Goal: Transaction & Acquisition: Purchase product/service

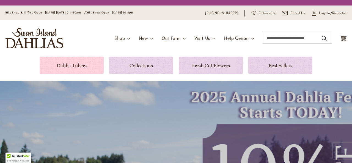
click at [78, 67] on link at bounding box center [72, 65] width 64 height 17
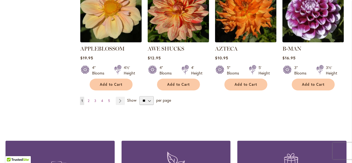
scroll to position [519, 0]
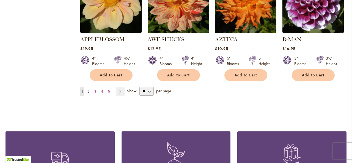
click at [90, 87] on link "Page 2" at bounding box center [88, 91] width 4 height 8
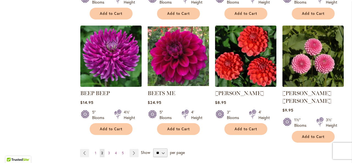
scroll to position [455, 0]
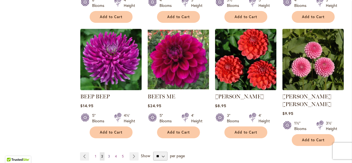
click at [108, 154] on span "3" at bounding box center [109, 156] width 2 height 4
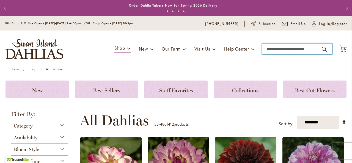
click at [286, 48] on input "Search" at bounding box center [297, 48] width 70 height 11
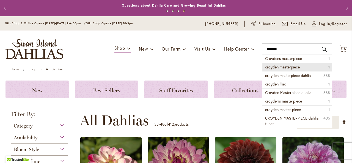
click at [286, 65] on span "croyden masterpiece" at bounding box center [282, 66] width 35 height 5
type input "**********"
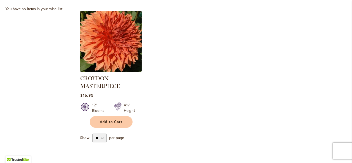
scroll to position [189, 0]
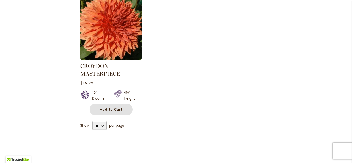
click at [112, 112] on button "Add to Cart" at bounding box center [111, 110] width 43 height 12
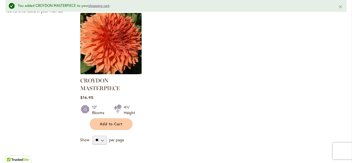
click at [102, 7] on link "shopping cart" at bounding box center [98, 5] width 21 height 5
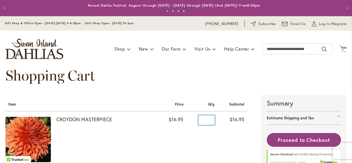
click at [208, 120] on input "*" at bounding box center [206, 120] width 16 height 10
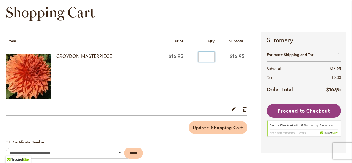
scroll to position [64, 0]
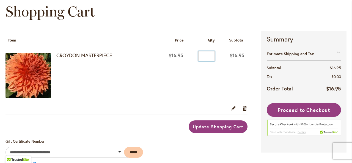
type input "*"
click at [228, 125] on span "Update Shopping Cart" at bounding box center [218, 127] width 51 height 6
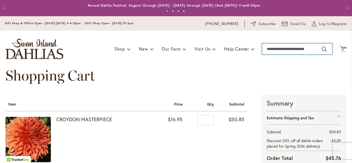
click at [265, 49] on input "Search" at bounding box center [297, 48] width 70 height 11
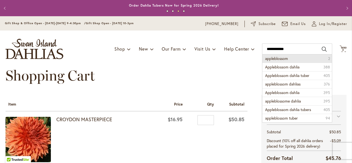
click at [270, 60] on span "appleblossom" at bounding box center [276, 58] width 23 height 5
type input "**********"
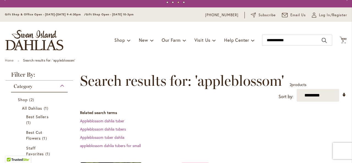
scroll to position [12, 0]
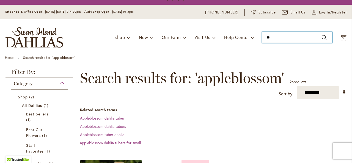
type input "*"
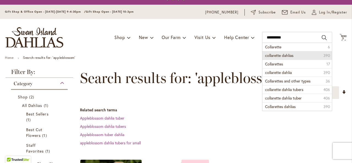
click at [296, 55] on li "collarette dahlias 390" at bounding box center [297, 55] width 70 height 9
type input "**********"
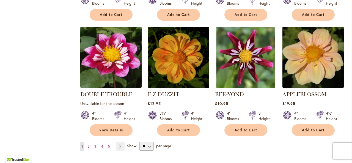
scroll to position [519, 0]
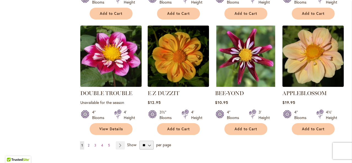
click at [89, 145] on link "Page 2" at bounding box center [88, 145] width 4 height 8
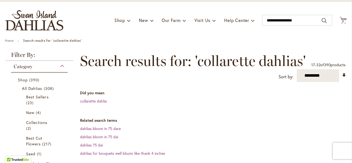
scroll to position [32, 0]
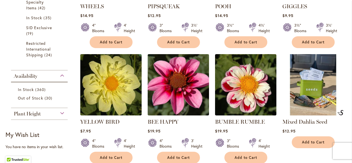
scroll to position [262, 0]
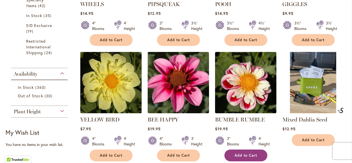
click at [248, 153] on span "Add to Cart" at bounding box center [245, 155] width 23 height 5
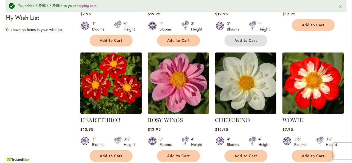
scroll to position [405, 0]
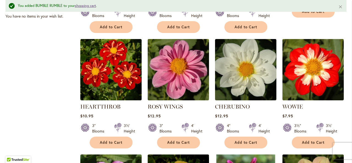
drag, startPoint x: 351, startPoint y: 88, endPoint x: 84, endPoint y: 6, distance: 278.8
click at [84, 6] on link "shopping cart" at bounding box center [85, 5] width 21 height 5
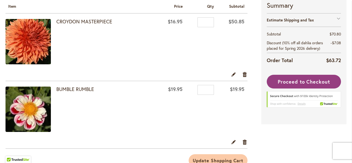
scroll to position [95, 0]
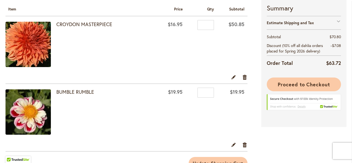
click at [293, 88] on button "Proceed to Checkout" at bounding box center [304, 85] width 74 height 14
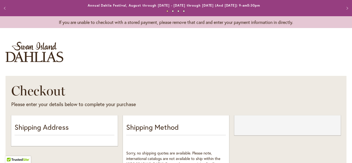
select select "**"
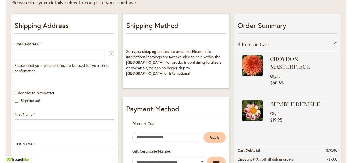
scroll to position [100, 0]
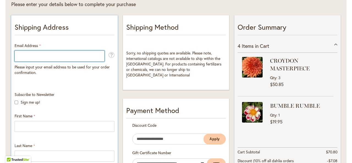
click at [62, 56] on input "Email Address" at bounding box center [60, 56] width 90 height 11
type input "**********"
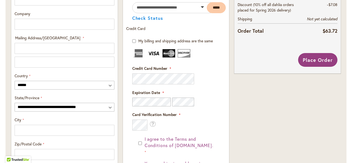
scroll to position [266, 0]
